Goal: Find specific page/section: Find specific page/section

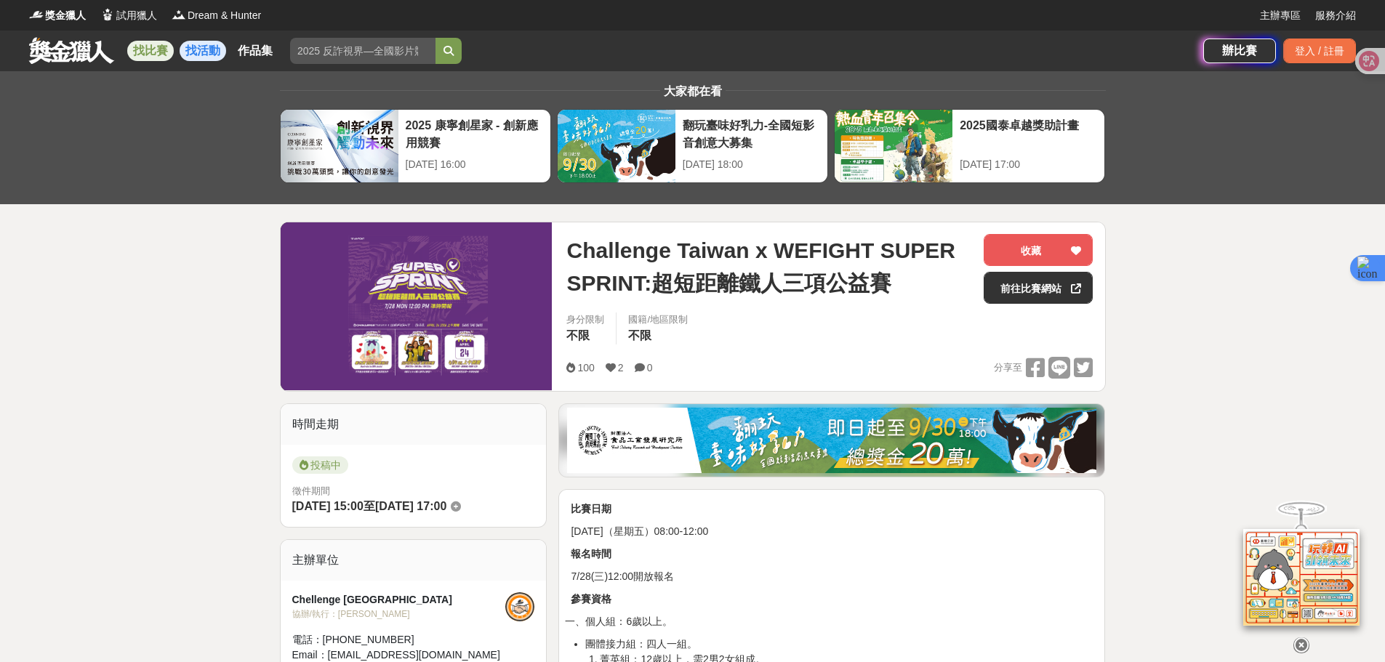
click at [196, 44] on link "找活動" at bounding box center [203, 51] width 47 height 20
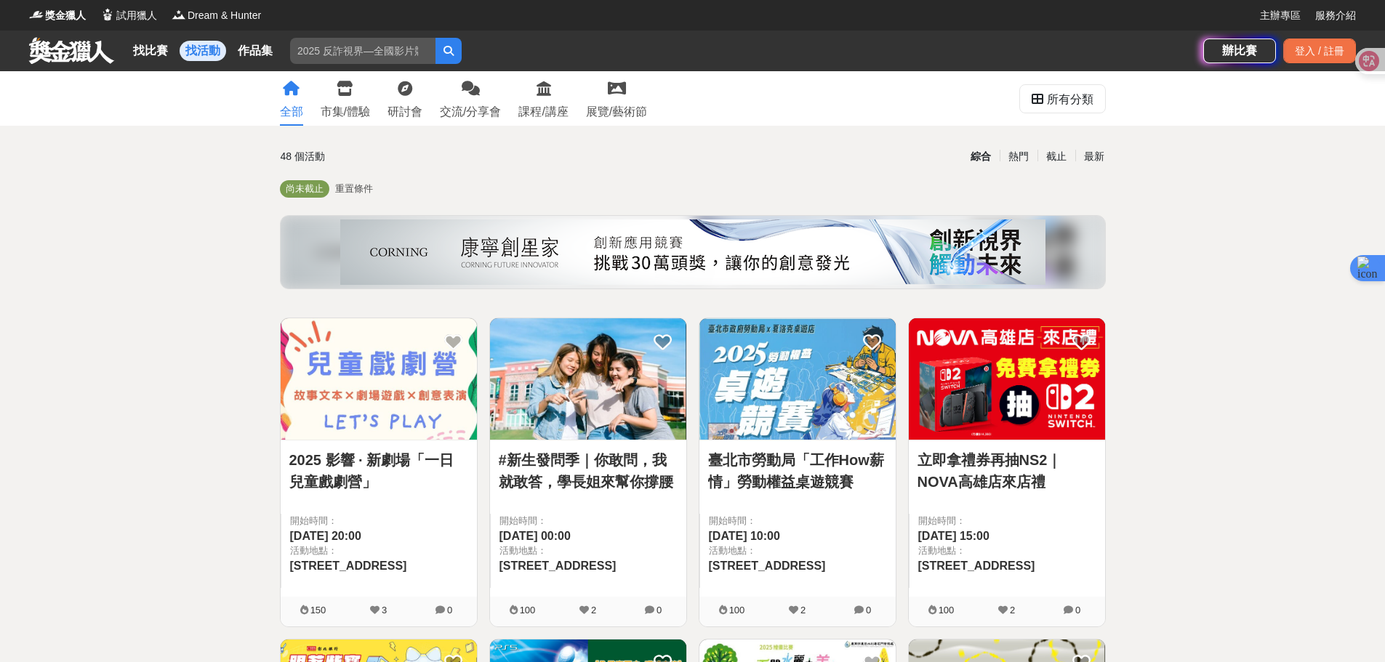
click at [31, 47] on link at bounding box center [72, 50] width 88 height 28
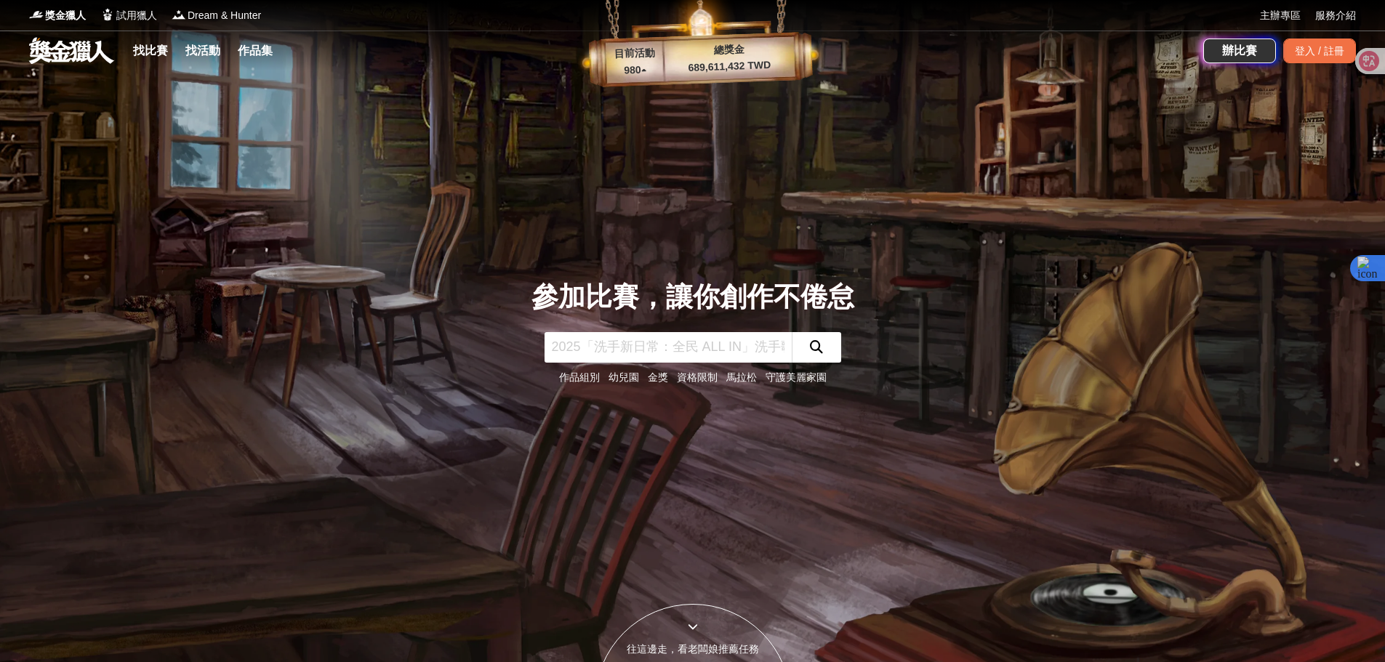
click at [609, 353] on input "text" at bounding box center [668, 347] width 247 height 31
type input "慢跑"
click button "submit" at bounding box center [816, 347] width 49 height 31
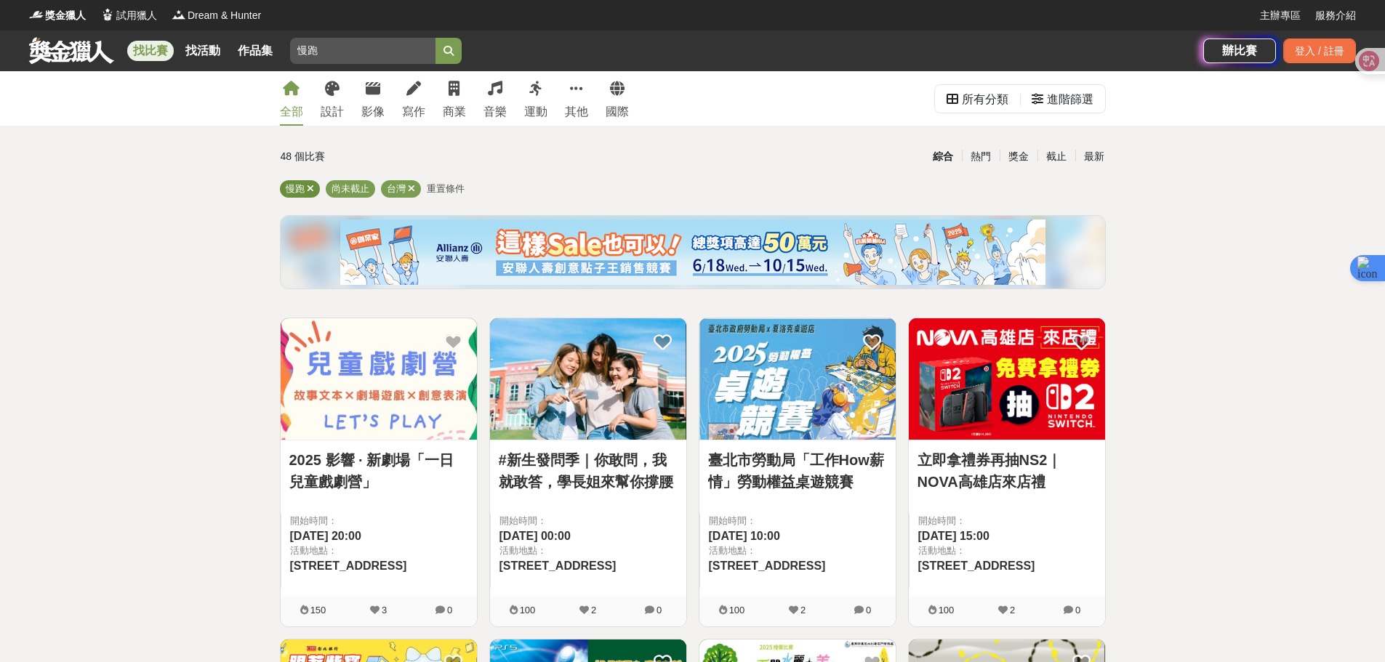
click at [307, 190] on icon at bounding box center [310, 188] width 7 height 9
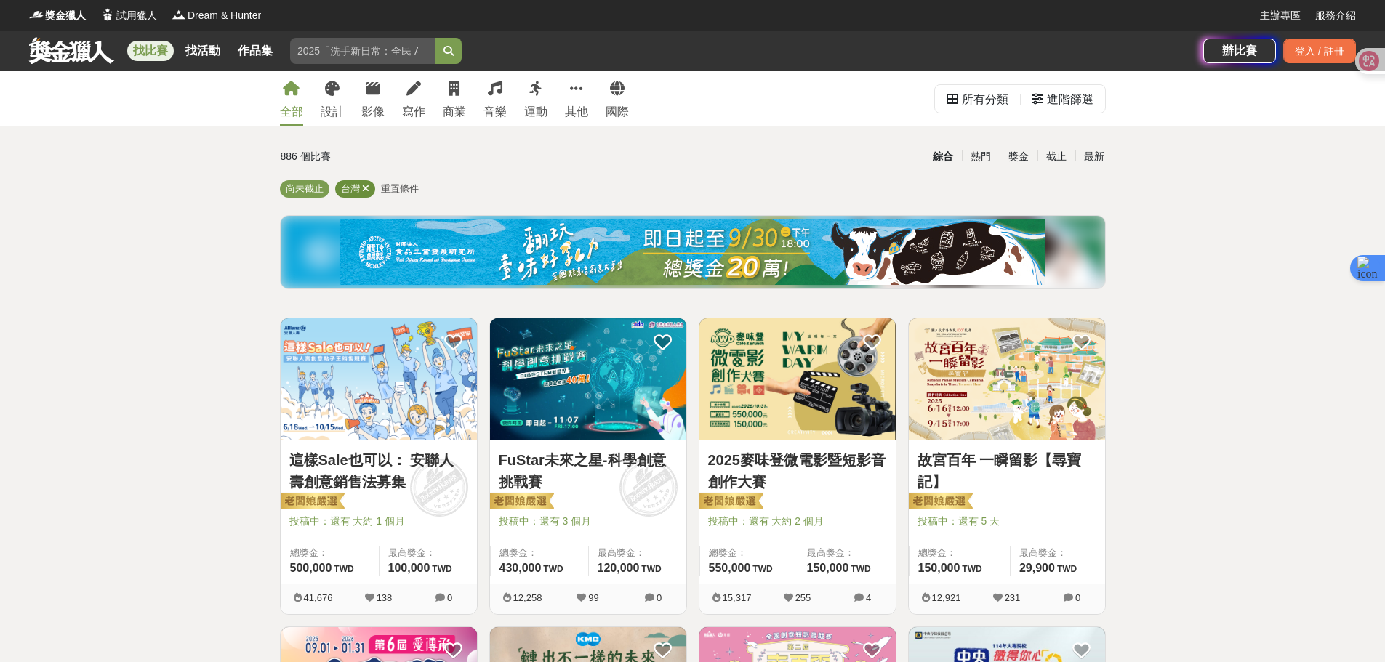
click at [366, 190] on icon at bounding box center [365, 188] width 7 height 9
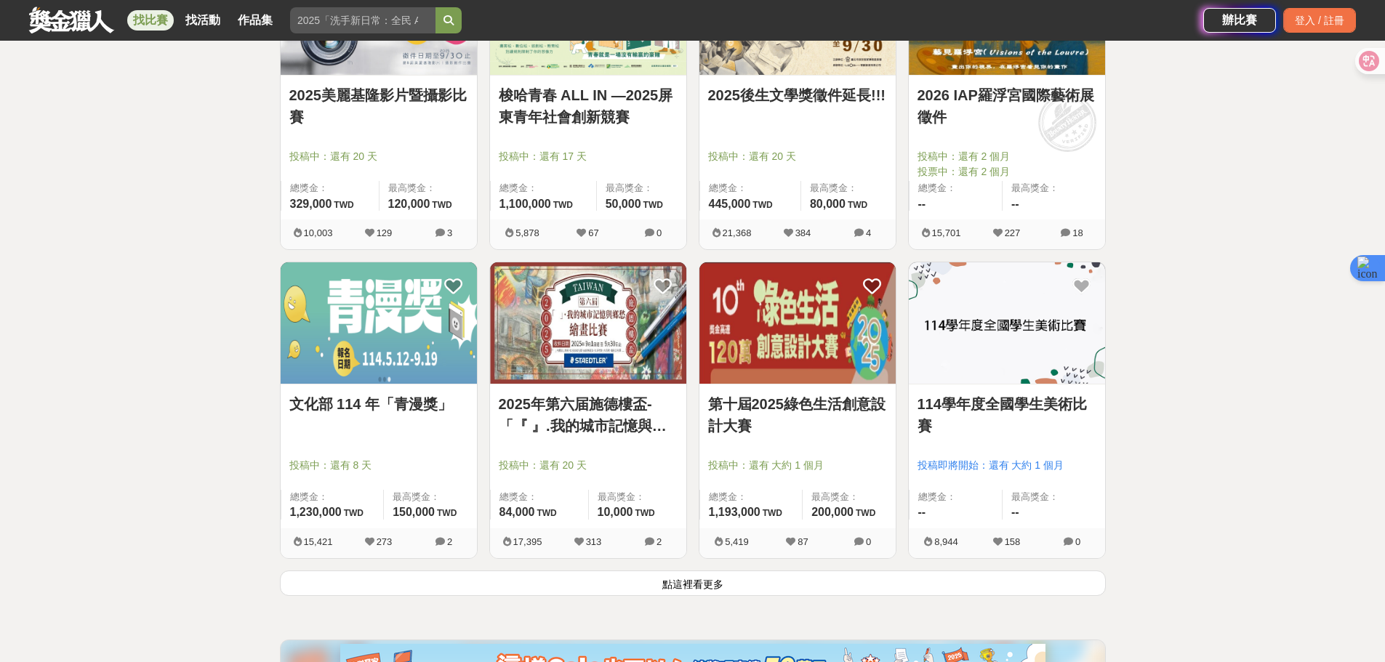
scroll to position [1919, 0]
